Goal: Task Accomplishment & Management: Complete application form

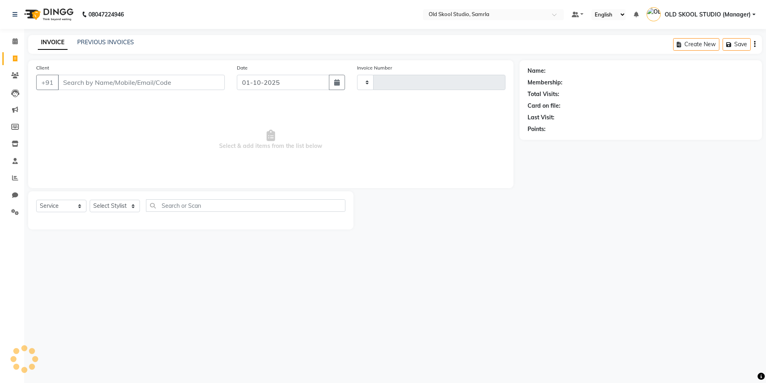
select select "service"
type input "0488"
select select "8041"
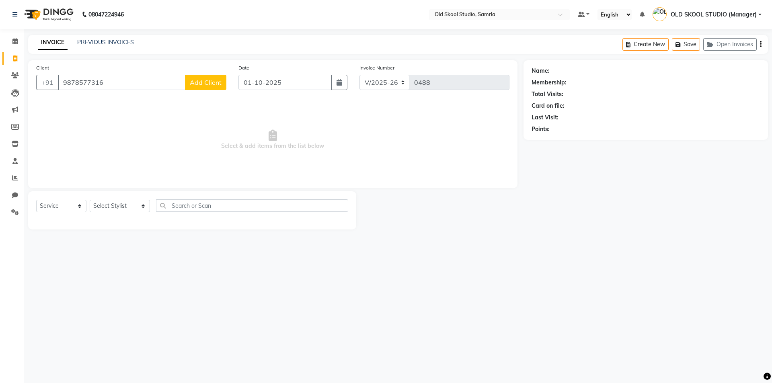
type input "9878577316"
click at [212, 84] on span "Add Client" at bounding box center [206, 82] width 32 height 8
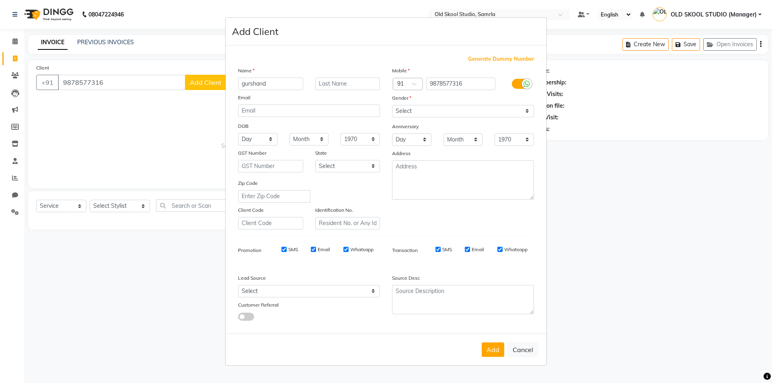
type input "gurshand"
click at [481, 110] on select "Select [DEMOGRAPHIC_DATA] [DEMOGRAPHIC_DATA] Other Prefer Not To Say" at bounding box center [463, 111] width 142 height 12
select select "[DEMOGRAPHIC_DATA]"
click at [392, 105] on select "Select [DEMOGRAPHIC_DATA] [DEMOGRAPHIC_DATA] Other Prefer Not To Say" at bounding box center [463, 111] width 142 height 12
click at [488, 350] on button "Add" at bounding box center [493, 350] width 23 height 14
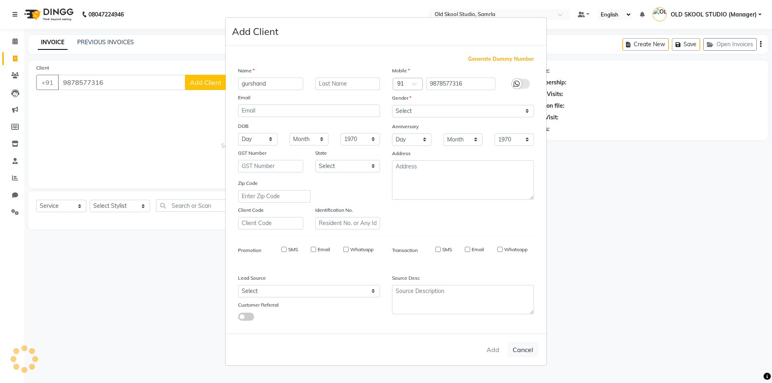
select select
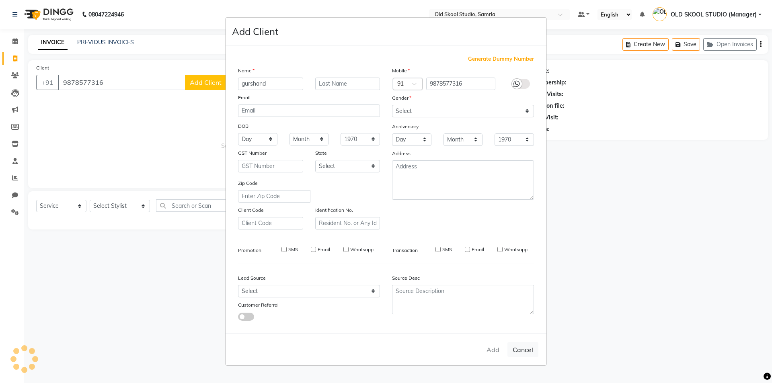
select select
checkbox input "false"
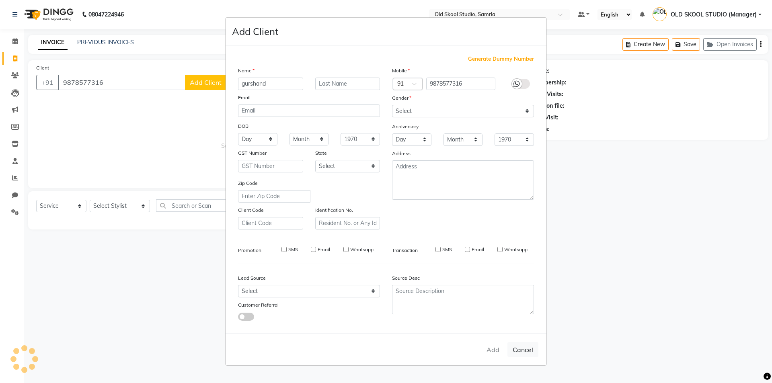
checkbox input "false"
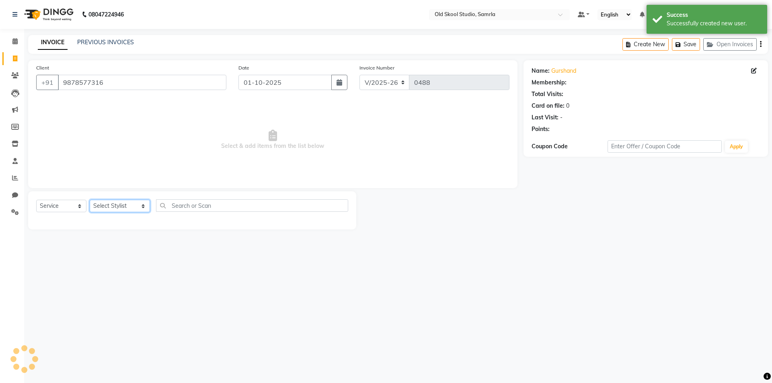
click at [116, 206] on select "Select Stylist [PERSON_NAME] gagandeepkaur [PERSON_NAME] OLD SKOOL STUDIO (Mana…" at bounding box center [120, 206] width 60 height 12
select select "1: Object"
select select "84326"
click at [90, 200] on select "Select Stylist [PERSON_NAME] gagandeepkaur [PERSON_NAME] OLD SKOOL STUDIO (Mana…" at bounding box center [120, 206] width 60 height 12
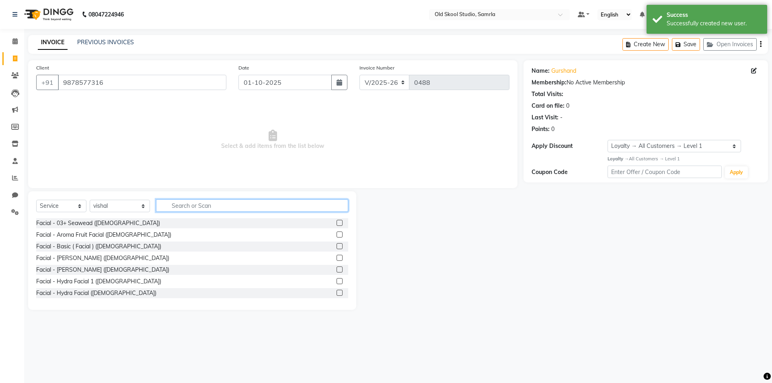
click at [178, 206] on input "text" at bounding box center [252, 206] width 192 height 12
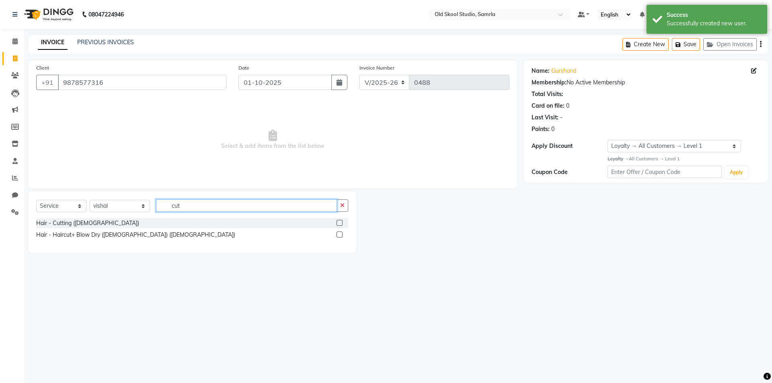
type input "cut"
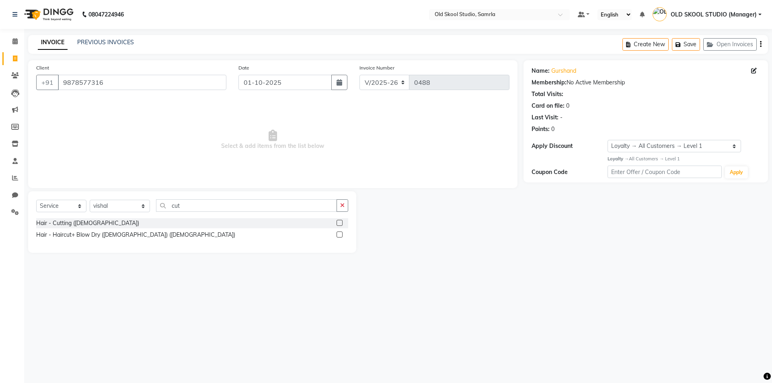
click at [341, 223] on label at bounding box center [340, 223] width 6 height 6
click at [341, 223] on input "checkbox" at bounding box center [339, 223] width 5 height 5
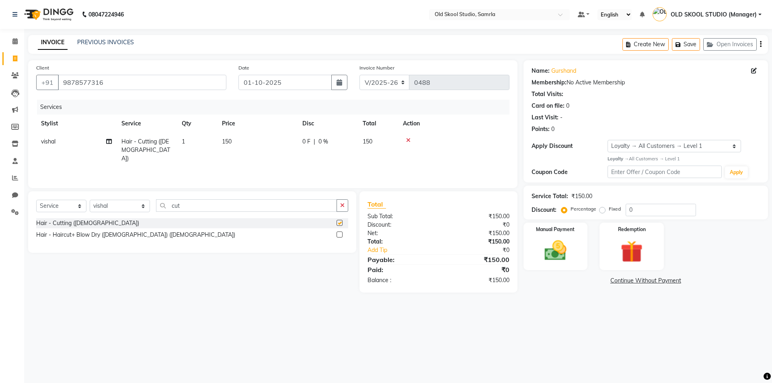
checkbox input "false"
click at [273, 205] on input "cut" at bounding box center [246, 206] width 181 height 12
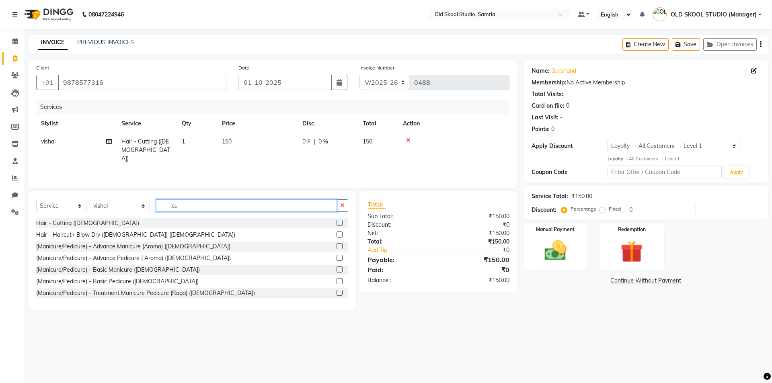
type input "c"
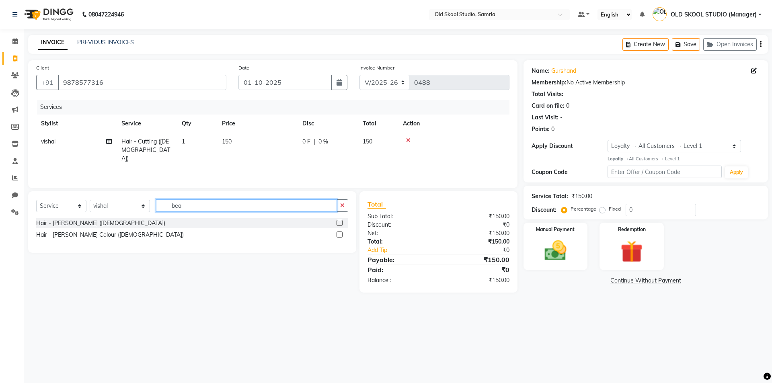
type input "bea"
click at [339, 222] on label at bounding box center [340, 223] width 6 height 6
click at [339, 222] on input "checkbox" at bounding box center [339, 223] width 5 height 5
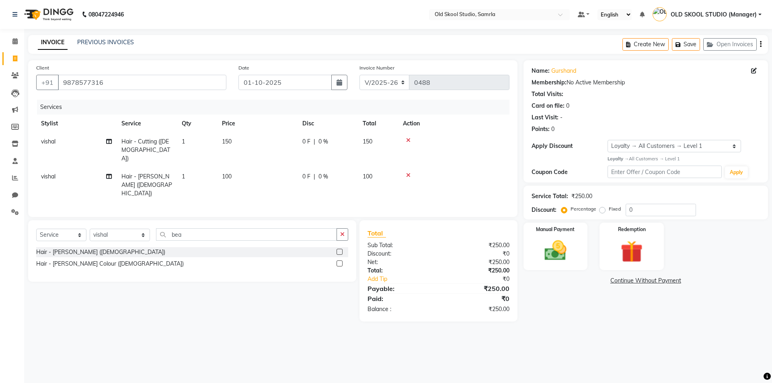
click at [340, 249] on label at bounding box center [340, 252] width 6 height 6
click at [340, 250] on input "checkbox" at bounding box center [339, 252] width 5 height 5
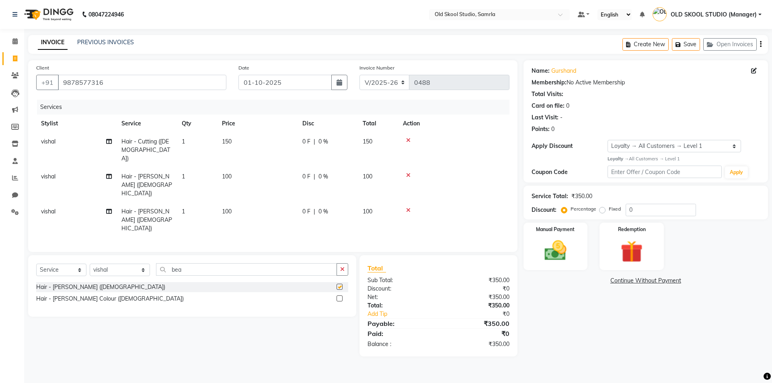
checkbox input "false"
click at [207, 263] on input "bea" at bounding box center [246, 269] width 181 height 12
type input "b"
type input "styling"
click at [341, 296] on label at bounding box center [340, 299] width 6 height 6
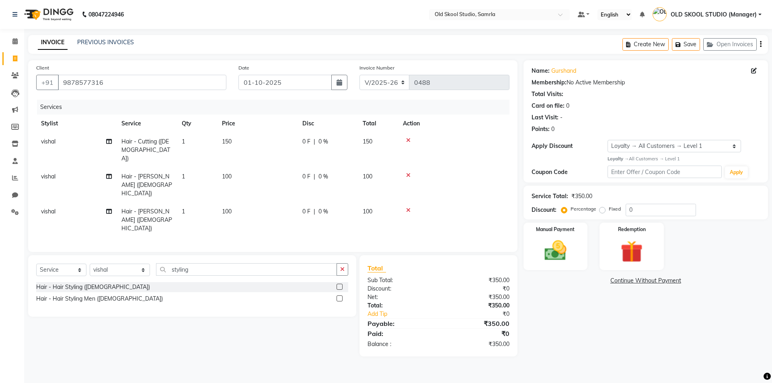
click at [341, 296] on input "checkbox" at bounding box center [339, 298] width 5 height 5
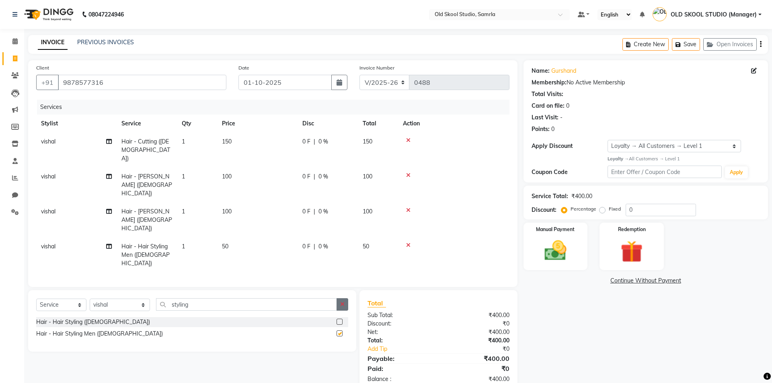
checkbox input "false"
click at [561, 243] on img at bounding box center [555, 251] width 37 height 27
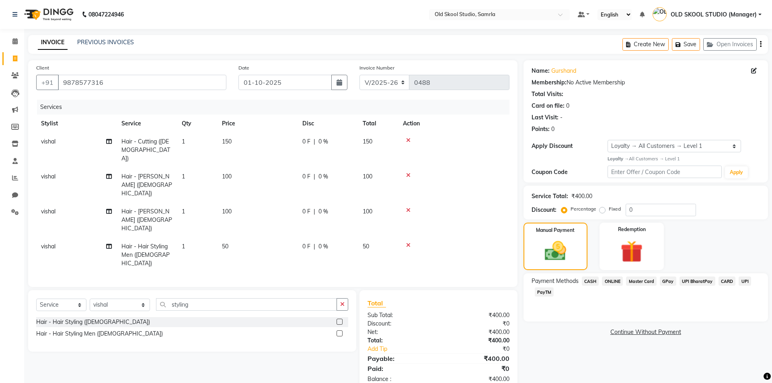
click at [611, 281] on span "ONLINE" at bounding box center [612, 281] width 21 height 9
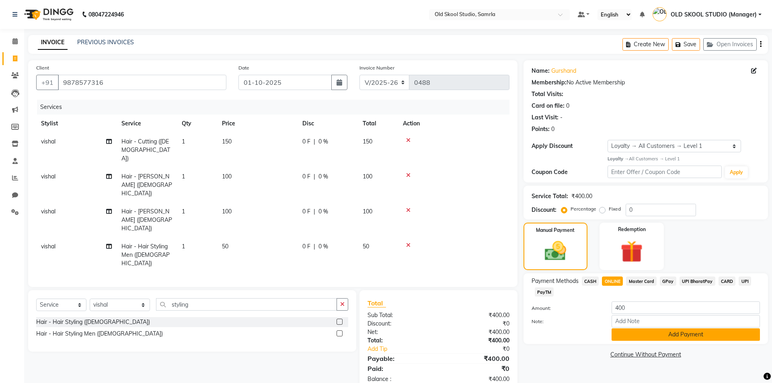
click at [668, 333] on button "Add Payment" at bounding box center [686, 335] width 148 height 12
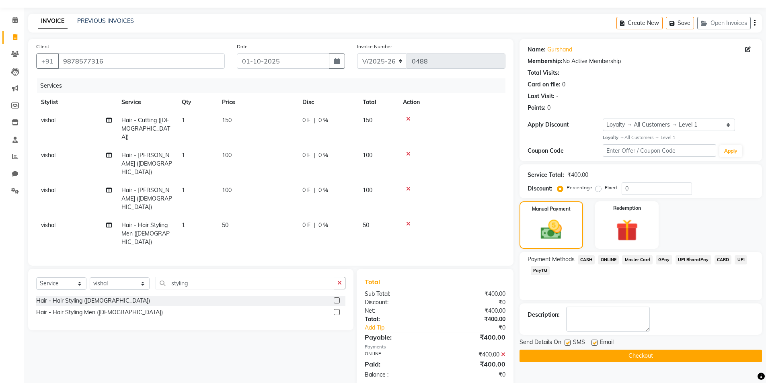
scroll to position [33, 0]
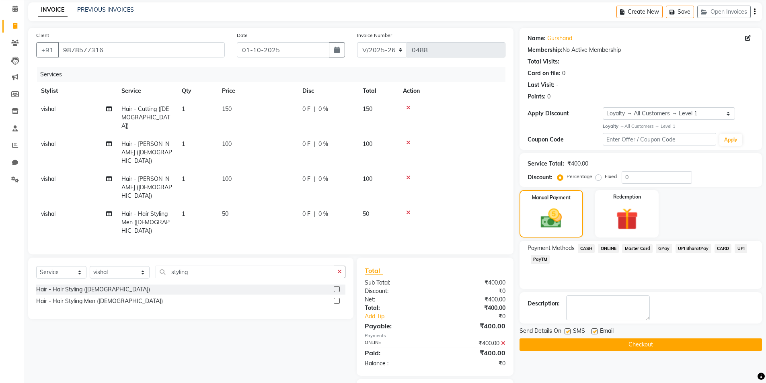
click at [609, 244] on span "ONLINE" at bounding box center [608, 248] width 21 height 9
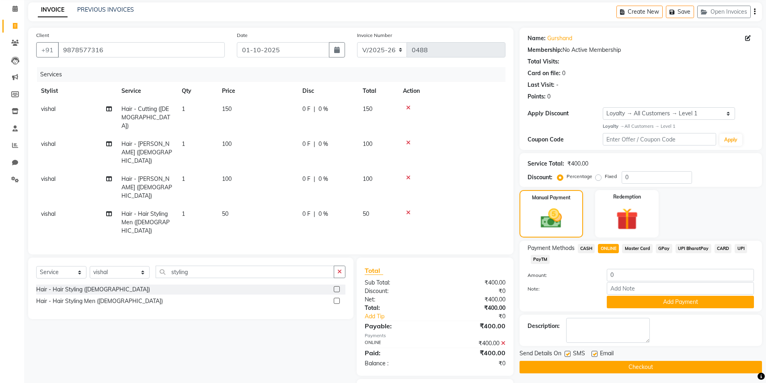
click at [627, 366] on button "Checkout" at bounding box center [641, 367] width 243 height 12
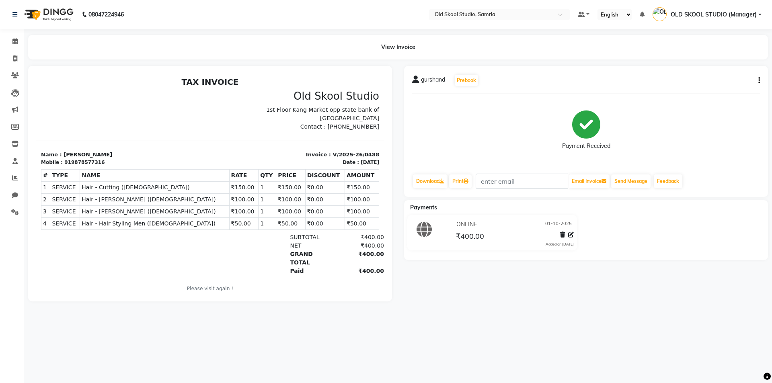
click at [75, 152] on p "Name : [PERSON_NAME]" at bounding box center [123, 155] width 165 height 8
click at [15, 62] on span at bounding box center [15, 58] width 14 height 9
select select "service"
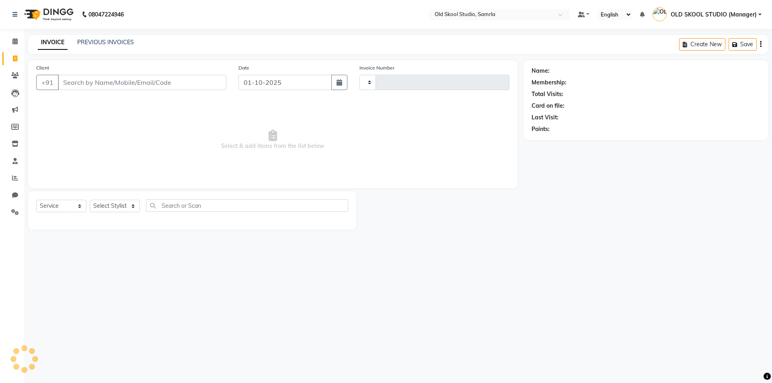
type input "0489"
select select "8041"
click at [19, 78] on icon at bounding box center [15, 75] width 8 height 6
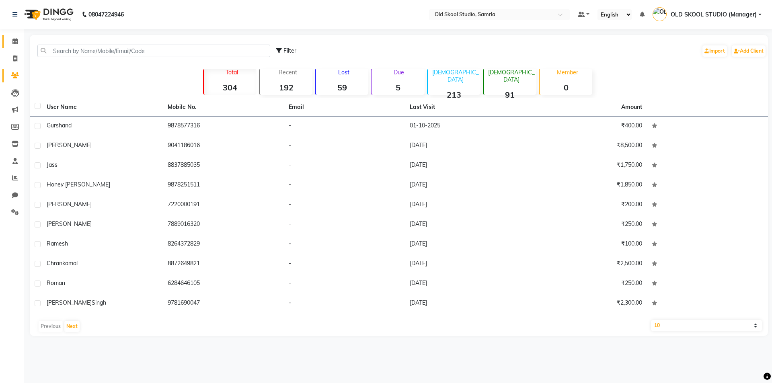
click at [14, 47] on link "Calendar" at bounding box center [11, 41] width 19 height 13
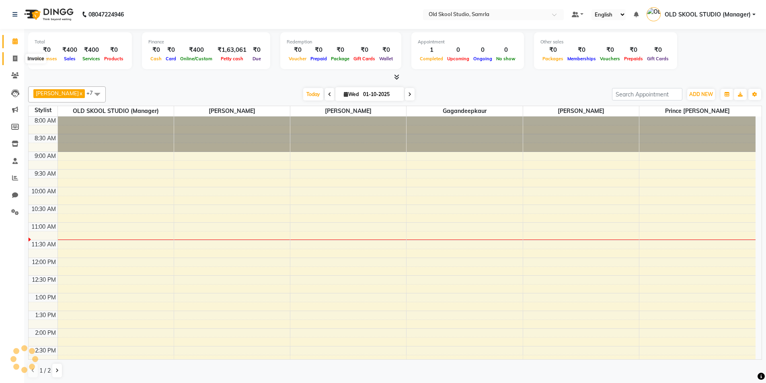
click at [16, 60] on icon at bounding box center [15, 59] width 4 height 6
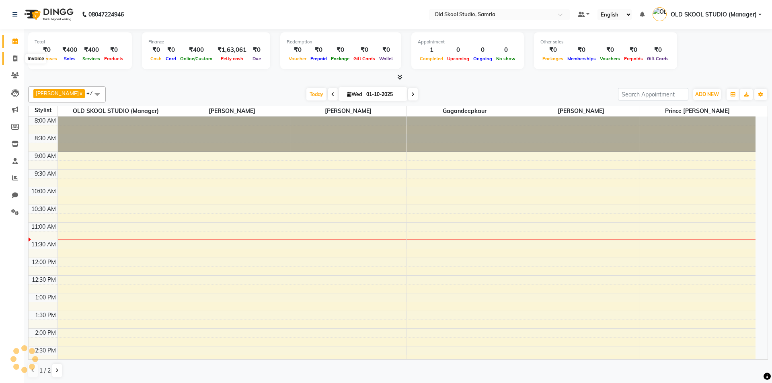
select select "service"
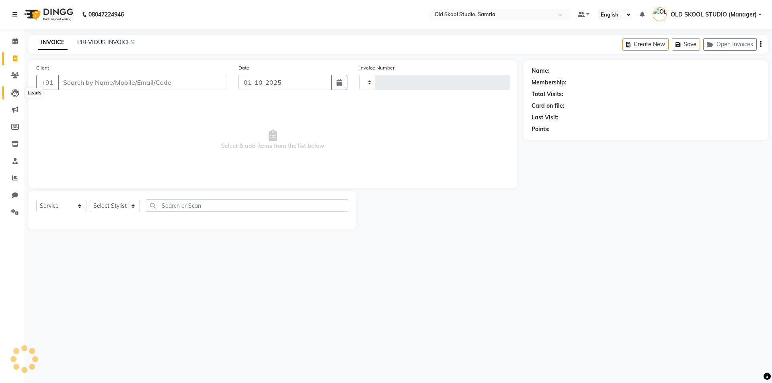
click at [13, 90] on icon at bounding box center [15, 93] width 8 height 8
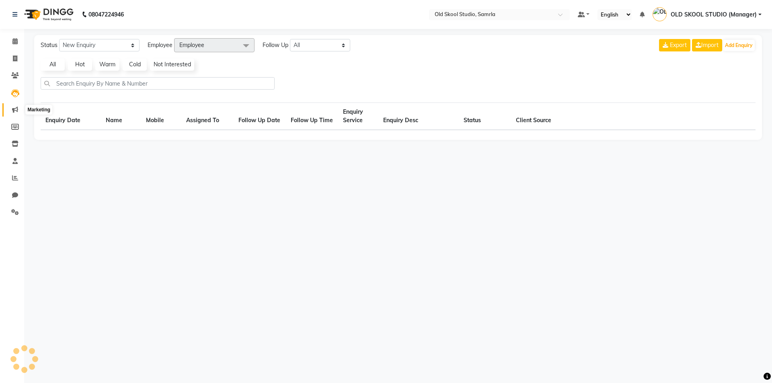
click at [14, 106] on span at bounding box center [15, 109] width 14 height 9
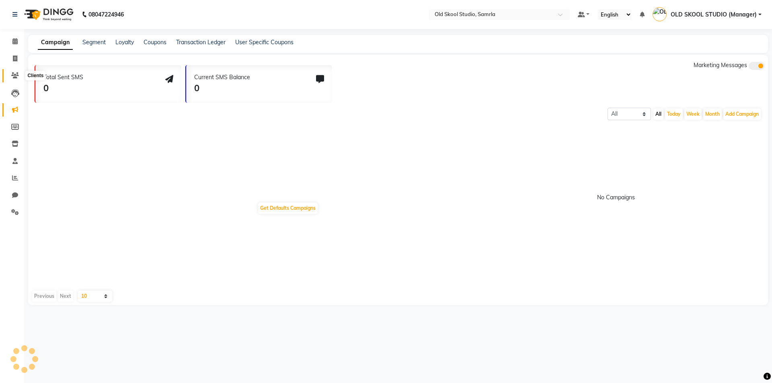
click at [14, 75] on icon at bounding box center [15, 75] width 8 height 6
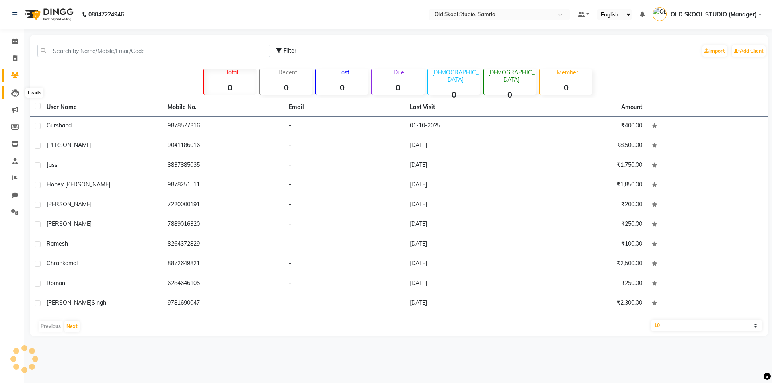
click at [13, 96] on icon at bounding box center [15, 93] width 8 height 8
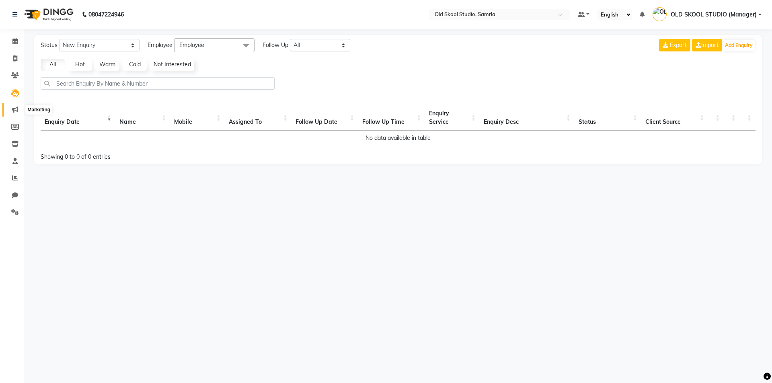
click at [14, 111] on icon at bounding box center [15, 110] width 6 height 6
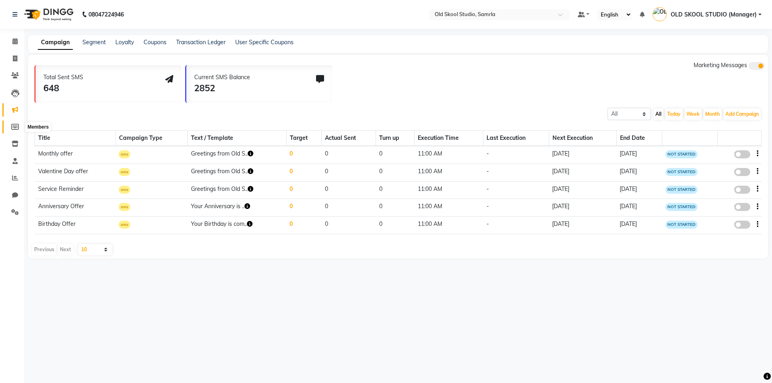
click at [19, 128] on span at bounding box center [15, 127] width 14 height 9
select select
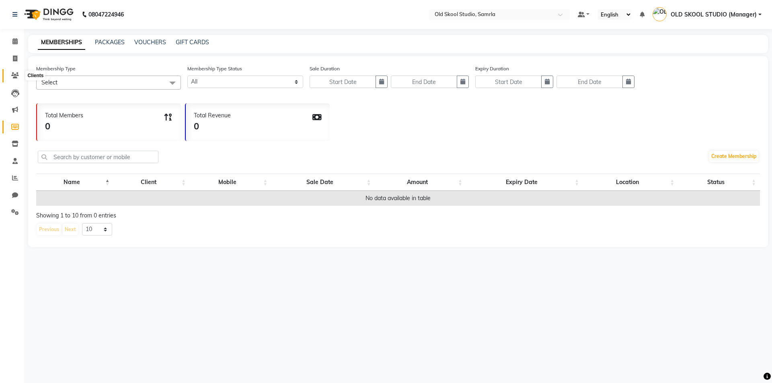
click at [14, 78] on span at bounding box center [15, 75] width 14 height 9
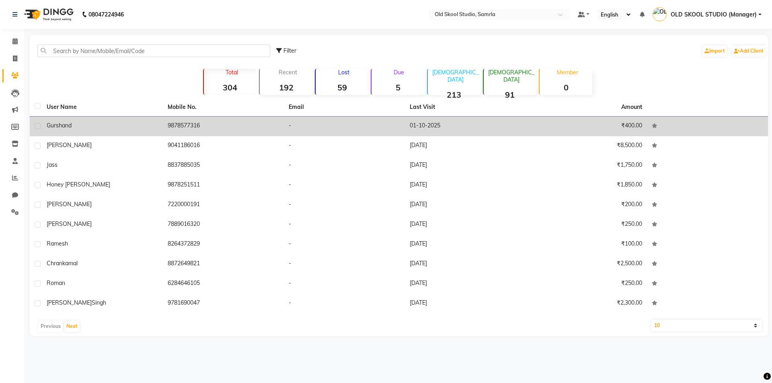
click at [113, 123] on div "gurshand" at bounding box center [102, 125] width 111 height 8
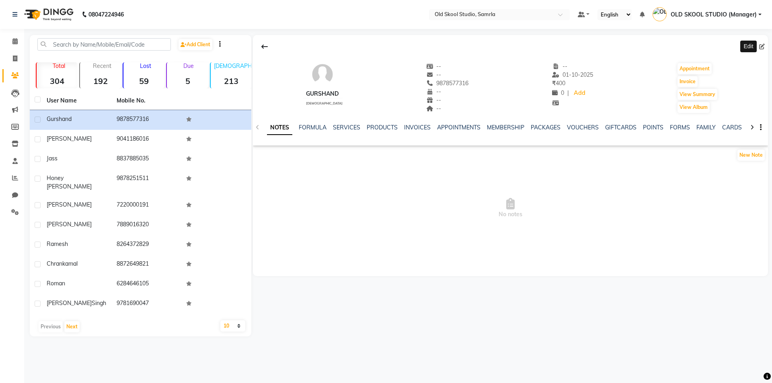
click at [761, 47] on icon at bounding box center [762, 47] width 6 height 6
select select "[DEMOGRAPHIC_DATA]"
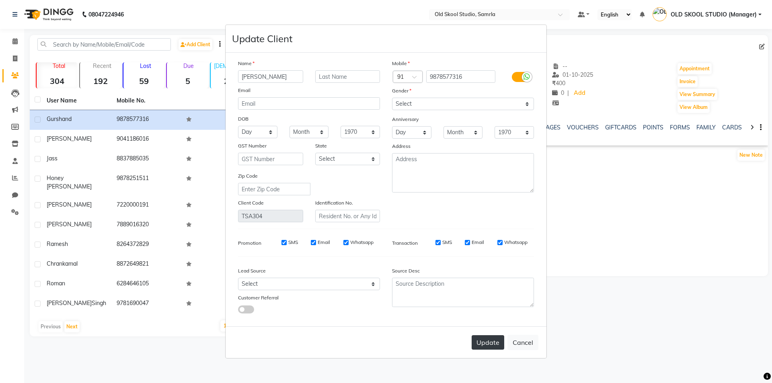
type input "[PERSON_NAME]"
click at [482, 342] on button "Update" at bounding box center [488, 342] width 33 height 14
select select
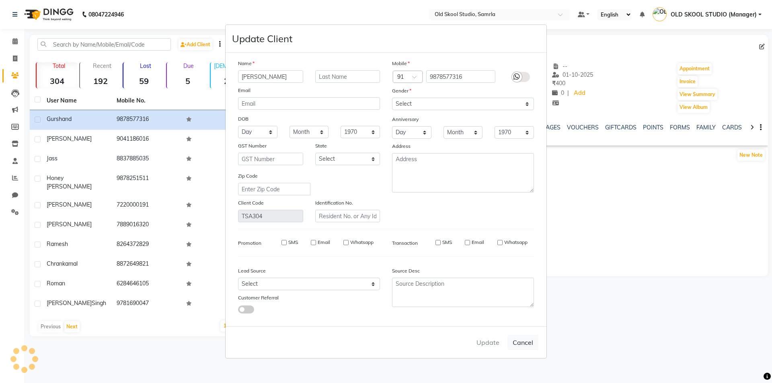
select select
checkbox input "false"
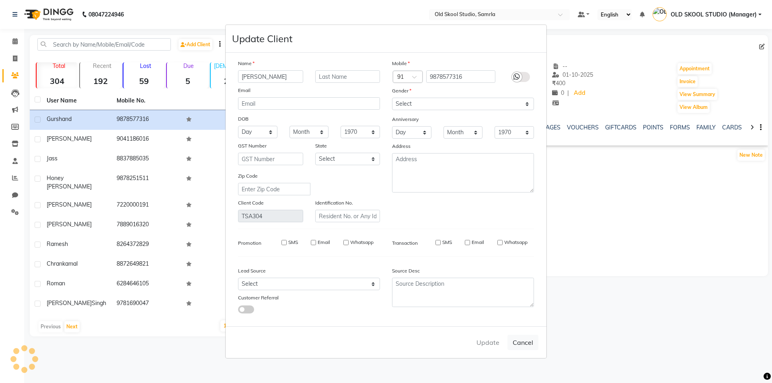
checkbox input "false"
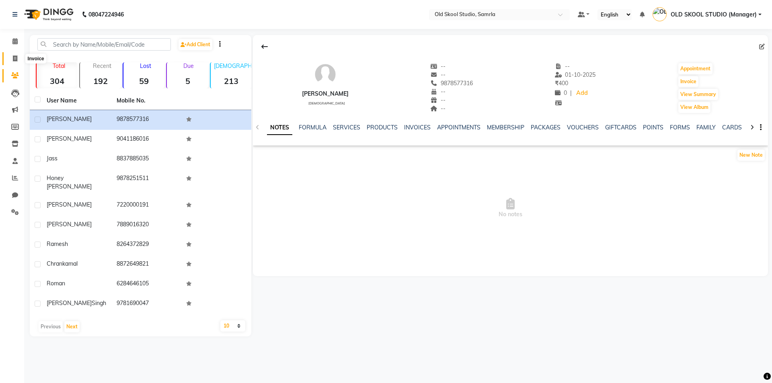
click at [15, 57] on icon at bounding box center [15, 59] width 4 height 6
select select "service"
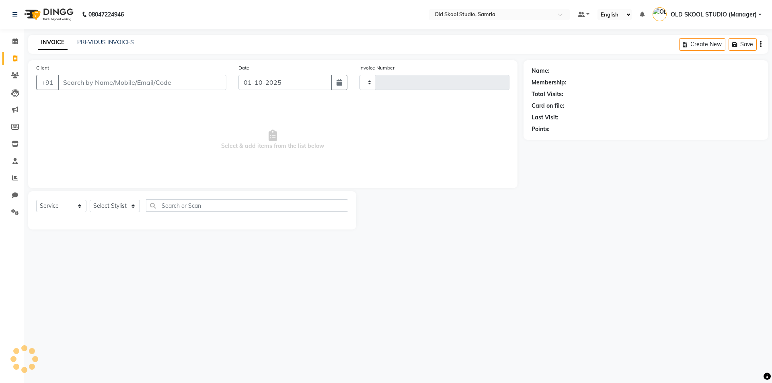
type input "0489"
select select "8041"
click at [109, 43] on link "PREVIOUS INVOICES" at bounding box center [105, 42] width 57 height 7
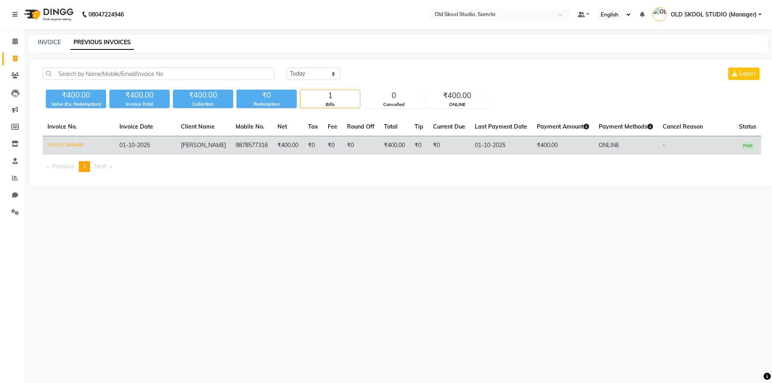
click at [164, 148] on td "01-10-2025" at bounding box center [146, 145] width 62 height 19
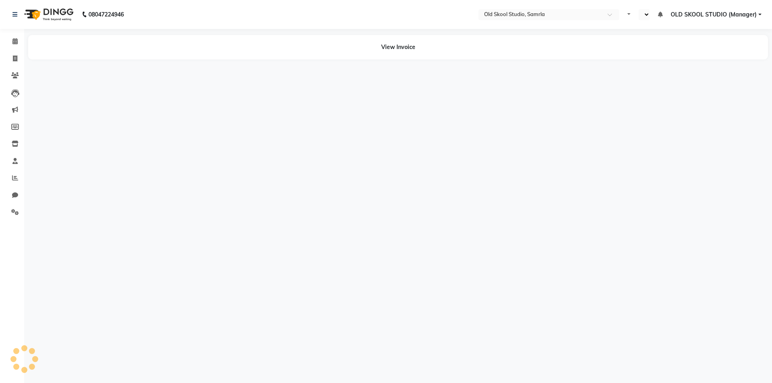
select select "en"
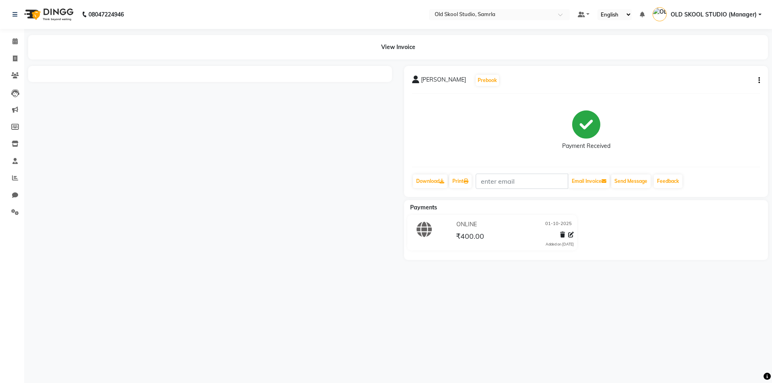
click at [760, 80] on icon "button" at bounding box center [760, 80] width 2 height 0
click at [724, 111] on div "Payment Received" at bounding box center [586, 130] width 348 height 60
click at [15, 54] on span at bounding box center [15, 58] width 14 height 9
select select "service"
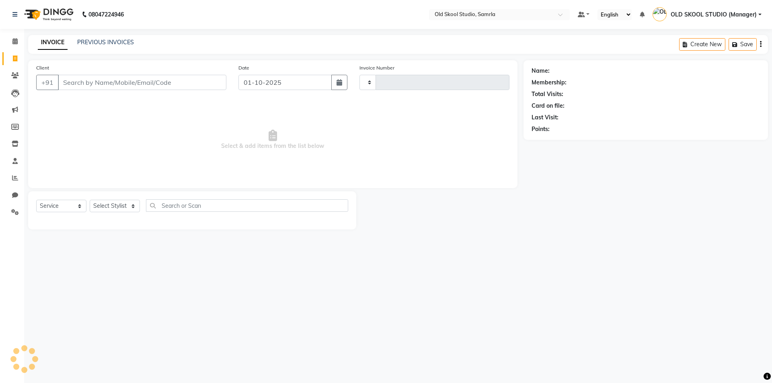
type input "0489"
select select "8041"
click at [107, 40] on link "PREVIOUS INVOICES" at bounding box center [105, 42] width 57 height 7
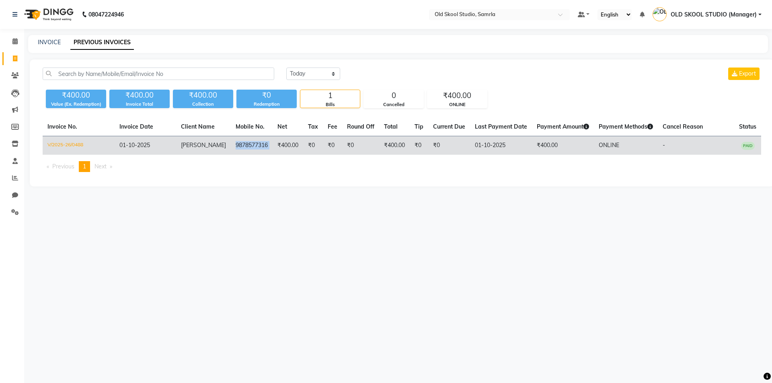
drag, startPoint x: 225, startPoint y: 143, endPoint x: 268, endPoint y: 145, distance: 42.7
click at [268, 145] on tr "V/2025-26/0488 01-10-2025 gurshan 9878577316 ₹400.00 ₹0 ₹0 ₹0 ₹400.00 ₹0 ₹0 01-…" at bounding box center [402, 145] width 719 height 19
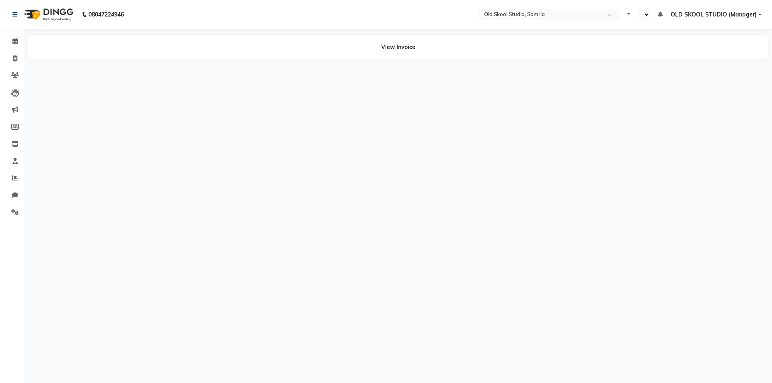
select select "en"
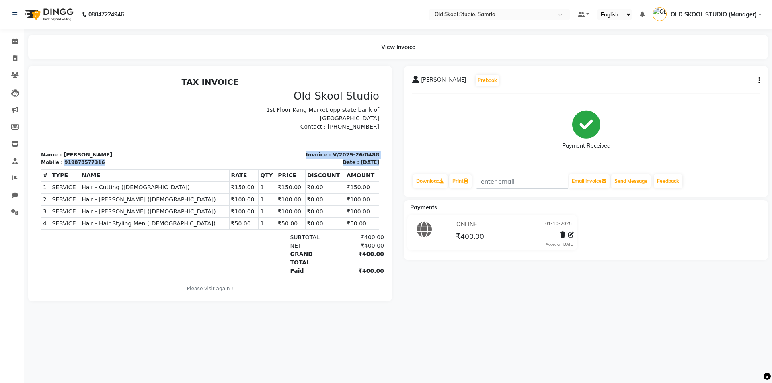
drag, startPoint x: 61, startPoint y: 163, endPoint x: 118, endPoint y: 175, distance: 58.2
click at [124, 169] on div "TAX INVOICE Old Skool Studio 1st Floor Kang Market opp state bank of India Chd …" at bounding box center [210, 190] width 348 height 226
click at [130, 152] on p "Name : gurshan" at bounding box center [123, 155] width 165 height 8
drag, startPoint x: 336, startPoint y: 127, endPoint x: 366, endPoint y: 128, distance: 29.8
click at [366, 128] on p "Contact : [PHONE_NUMBER]" at bounding box center [297, 127] width 165 height 8
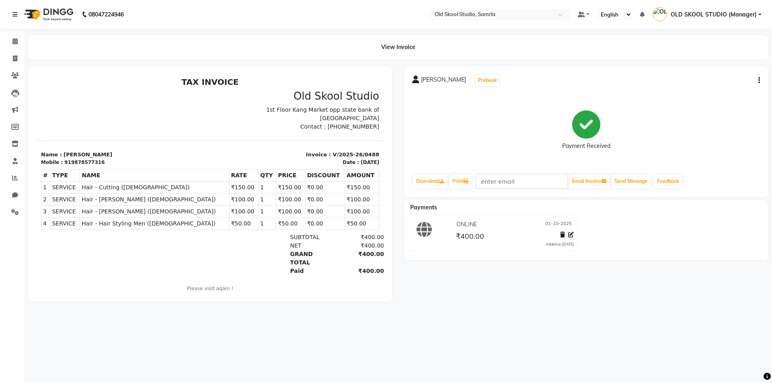
click at [348, 128] on p "Contact : [PHONE_NUMBER]" at bounding box center [297, 127] width 165 height 8
click at [337, 132] on div "TAX INVOICE Old Skool Studio 1st Floor Kang Market opp state bank of India Chd …" at bounding box center [210, 190] width 348 height 226
drag, startPoint x: 337, startPoint y: 128, endPoint x: 376, endPoint y: 133, distance: 39.0
click at [377, 132] on html "TAX INVOICE Old Skool Studio 1st Floor Kang Market opp state bank of India Chd …" at bounding box center [210, 190] width 348 height 232
click at [333, 138] on div "TAX INVOICE Old Skool Studio 1st Floor Kang Market opp state bank of India Chd …" at bounding box center [210, 190] width 348 height 226
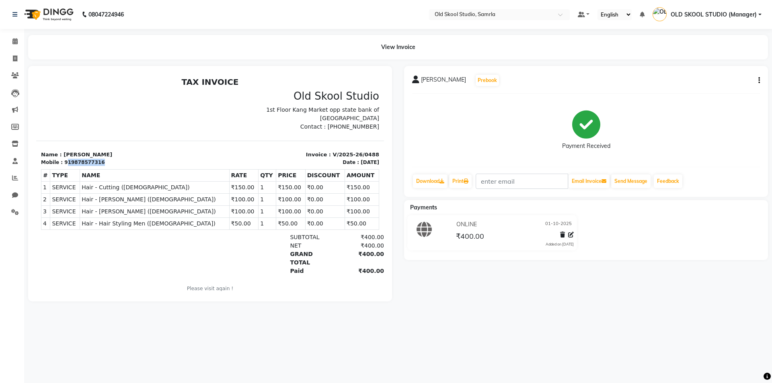
drag, startPoint x: 62, startPoint y: 162, endPoint x: 117, endPoint y: 163, distance: 54.3
click at [117, 162] on div "Mobile : 919878577316" at bounding box center [123, 162] width 165 height 7
click at [126, 169] on div "# TYPE NAME RATE QTY PRICE DISCOUNT AMOUNT 1" at bounding box center [210, 199] width 338 height 67
drag, startPoint x: 60, startPoint y: 163, endPoint x: 122, endPoint y: 162, distance: 61.5
click at [122, 162] on div "Mobile : 919878577316" at bounding box center [123, 162] width 165 height 7
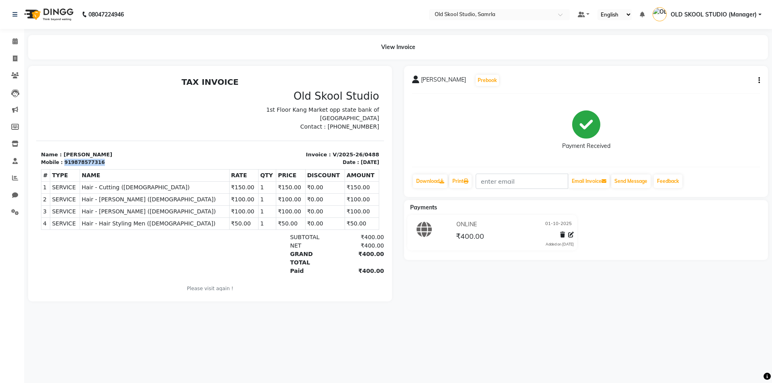
copy div "919878577316"
click at [17, 43] on icon at bounding box center [14, 41] width 5 height 6
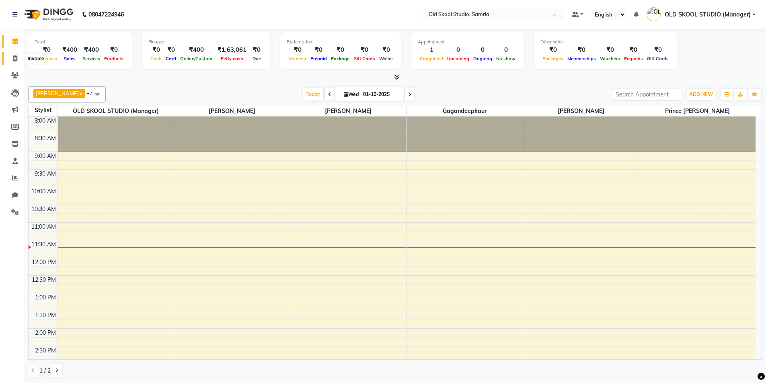
click at [19, 57] on span at bounding box center [15, 58] width 14 height 9
select select "service"
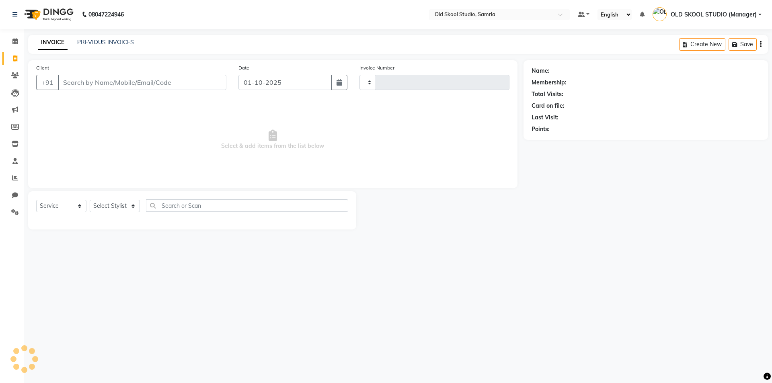
type input "0489"
select select "8041"
